Goal: Navigation & Orientation: Find specific page/section

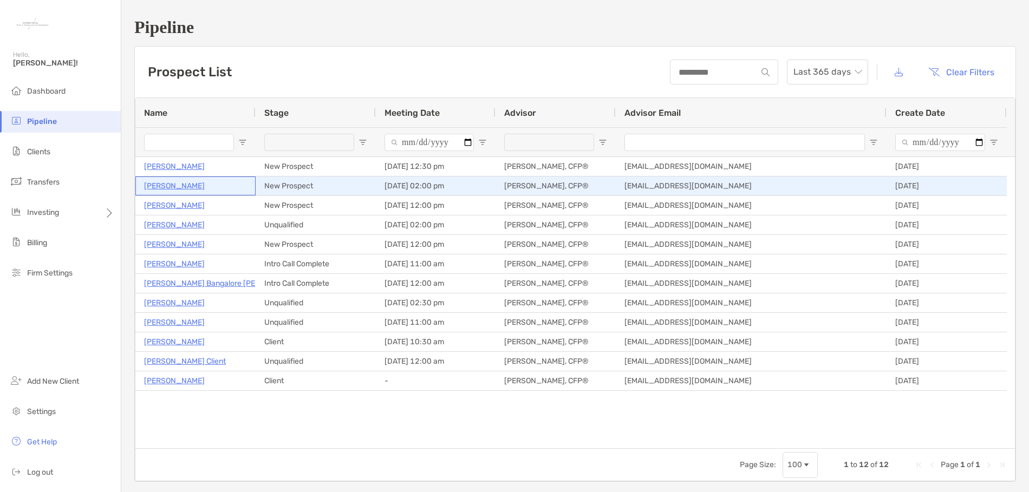
click at [171, 185] on p "[PERSON_NAME]" at bounding box center [174, 186] width 61 height 14
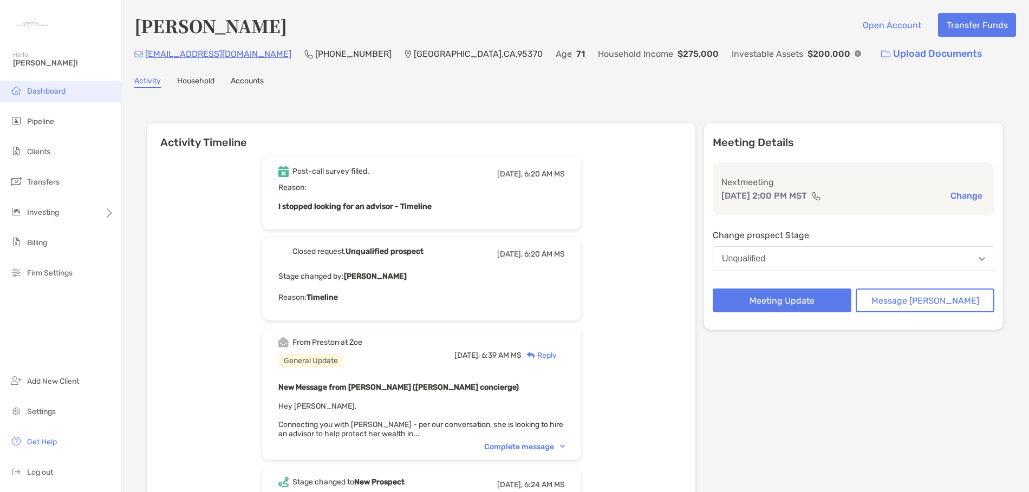
click at [40, 90] on span "Dashboard" at bounding box center [46, 91] width 38 height 9
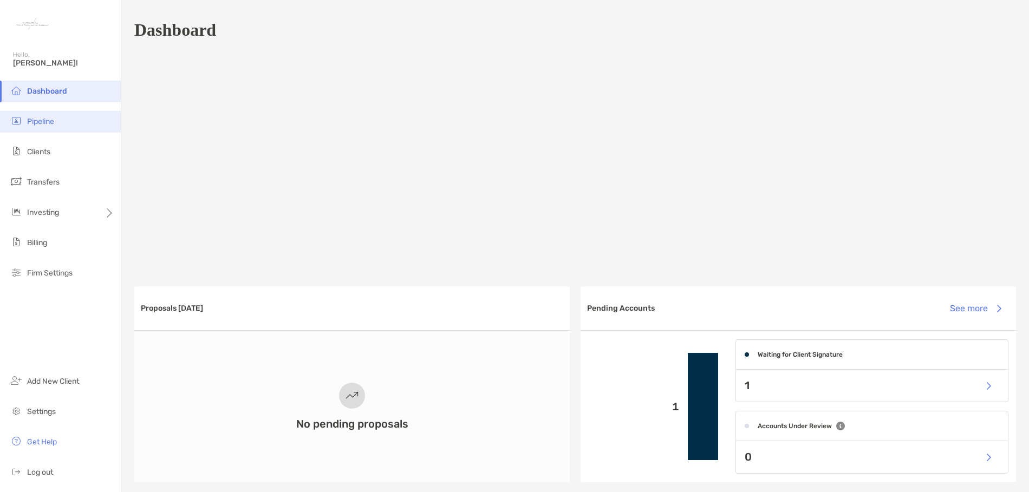
click at [51, 125] on span "Pipeline" at bounding box center [40, 121] width 27 height 9
